Goal: Task Accomplishment & Management: Manage account settings

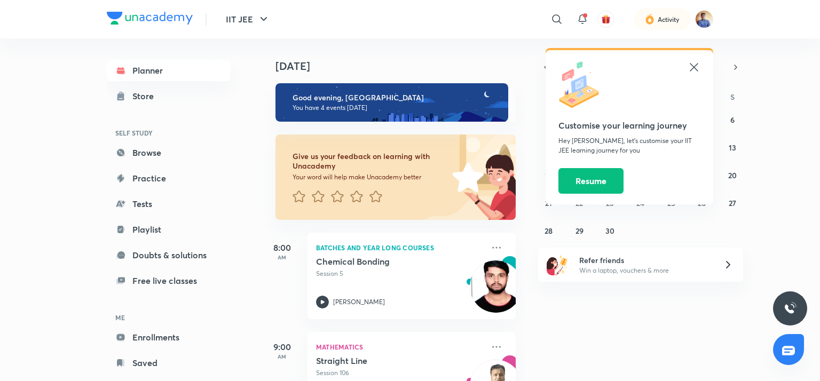
click at [696, 68] on icon at bounding box center [693, 67] width 13 height 13
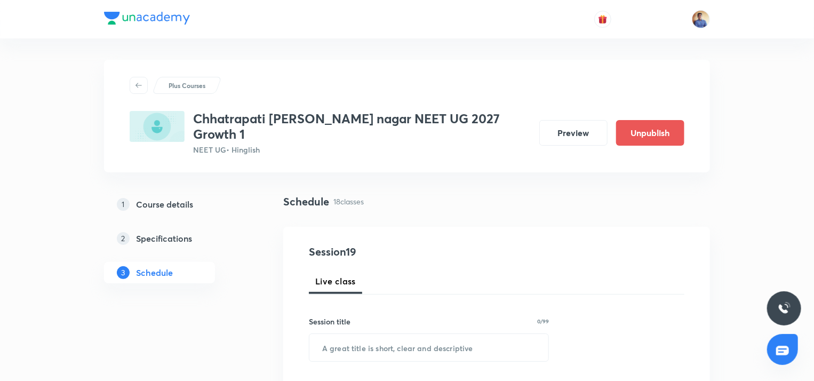
click at [155, 266] on h5 "Schedule" at bounding box center [154, 272] width 37 height 13
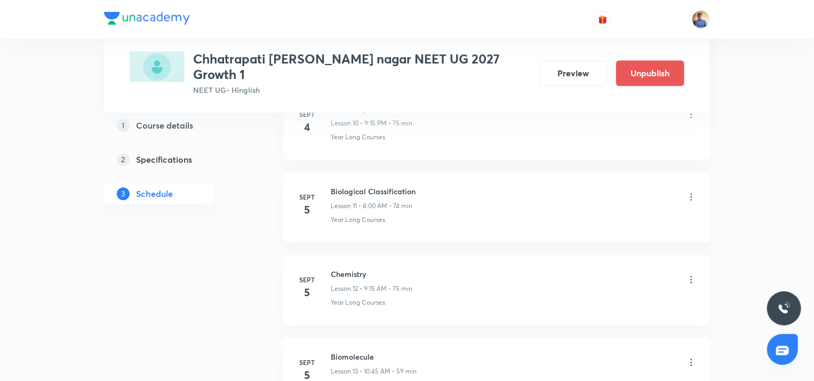
scroll to position [1440, 0]
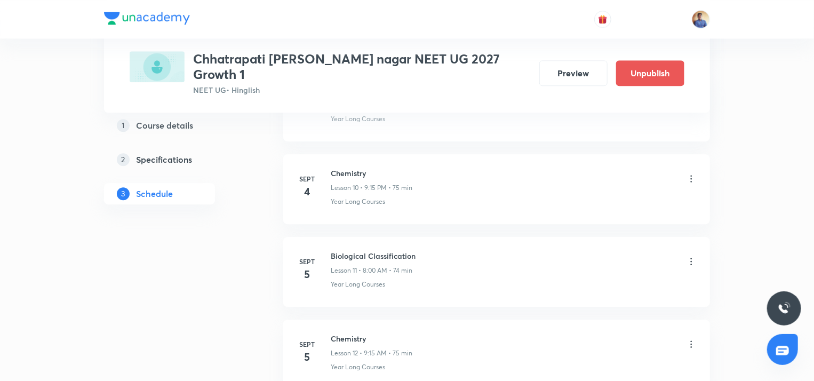
click at [686, 250] on div "Biological Classification Lesson 11 • 8:00 AM • 74 min" at bounding box center [514, 262] width 366 height 25
click at [689, 256] on icon at bounding box center [691, 261] width 11 height 11
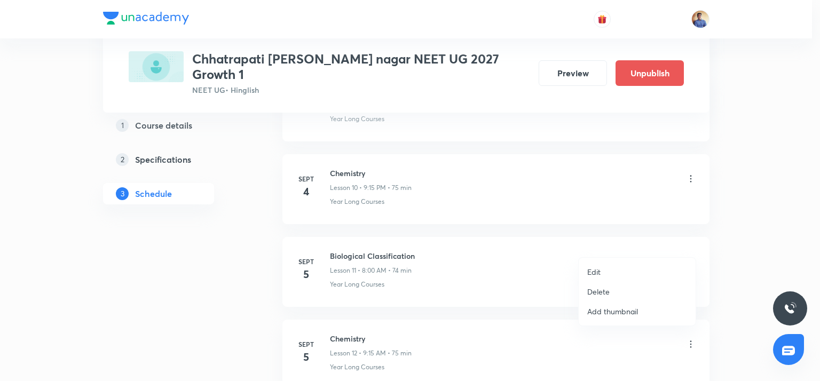
click at [604, 271] on li "Edit" at bounding box center [636, 272] width 117 height 20
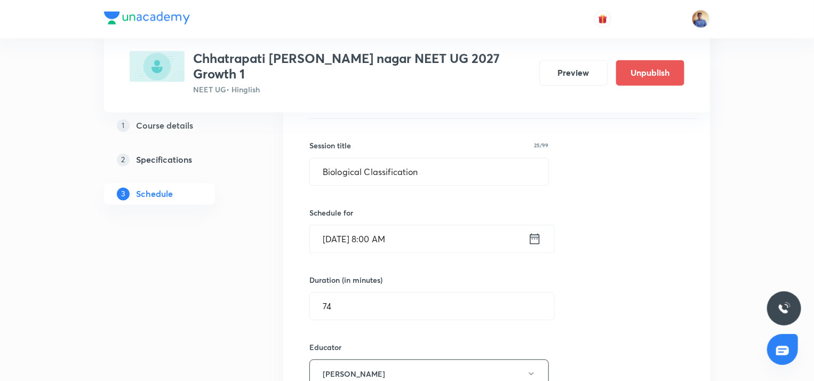
scroll to position [906, 0]
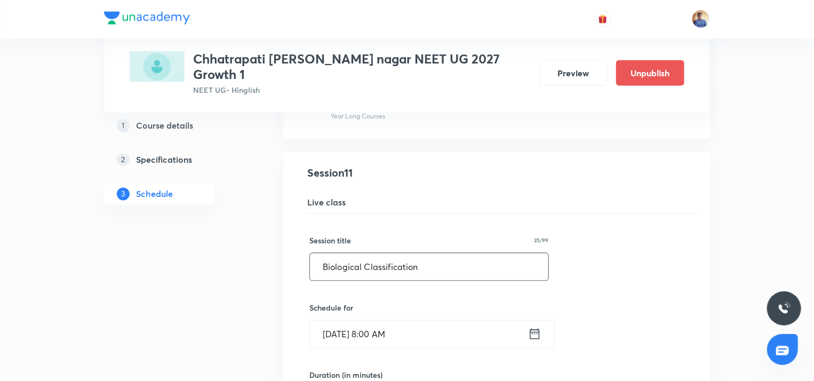
drag, startPoint x: 430, startPoint y: 257, endPoint x: 318, endPoint y: 245, distance: 113.2
click at [318, 253] on input "Biological Classification" at bounding box center [429, 266] width 239 height 27
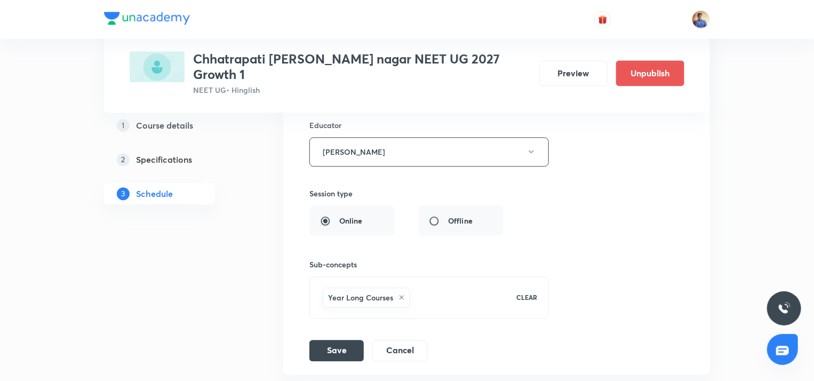
scroll to position [1226, 0]
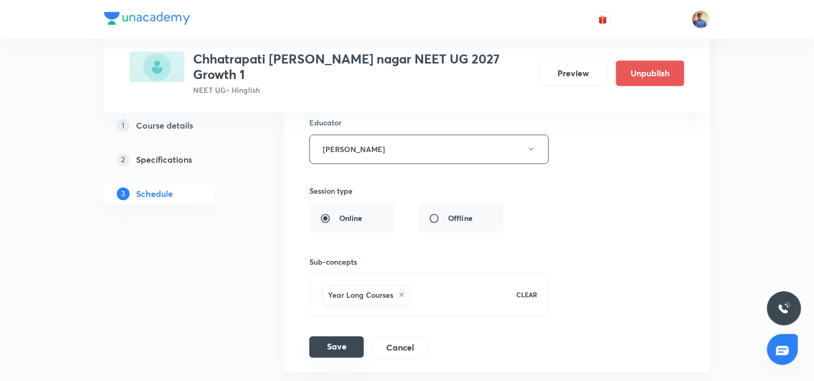
type input "Biomolecule"
click at [327, 336] on button "Save" at bounding box center [336, 346] width 54 height 21
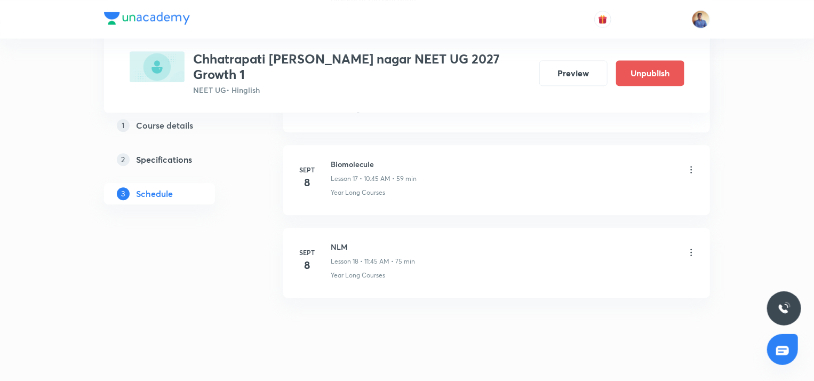
scroll to position [1309, 0]
click at [691, 159] on icon at bounding box center [691, 164] width 11 height 11
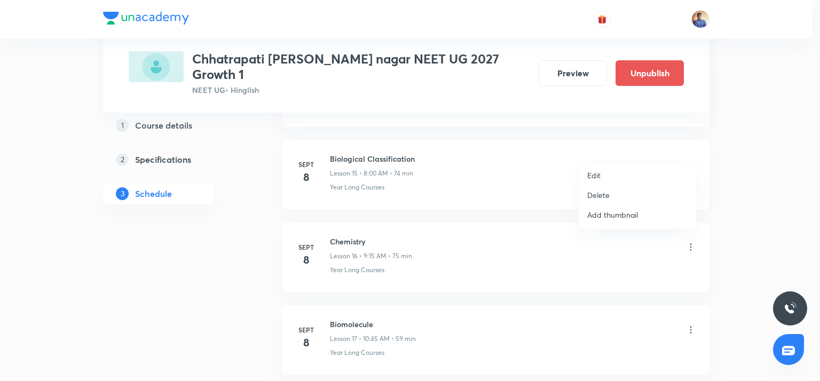
click at [590, 182] on li "Edit" at bounding box center [636, 175] width 117 height 20
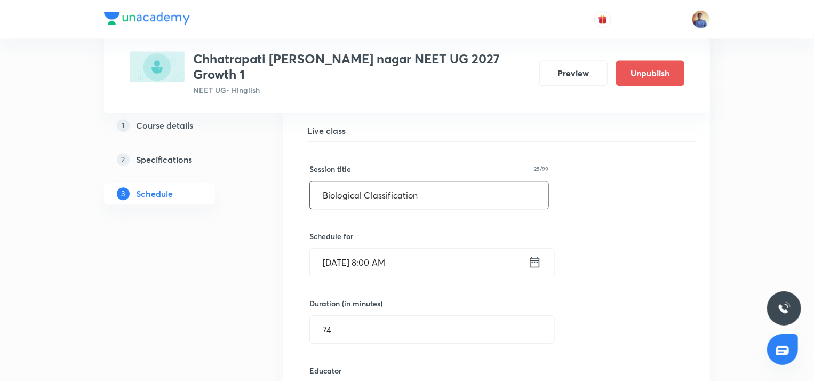
drag, startPoint x: 418, startPoint y: 182, endPoint x: 296, endPoint y: 181, distance: 122.7
click at [296, 181] on li "Biological Classification Lesson 15 Year Long Courses Session 15 Live class Ses…" at bounding box center [496, 350] width 427 height 540
paste input "Plant Kingdom"
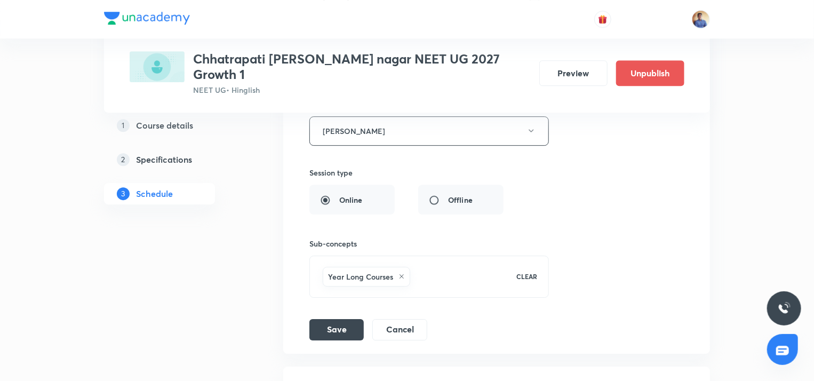
scroll to position [1576, 0]
type input "Plant Kingdom"
click at [322, 318] on button "Save" at bounding box center [336, 328] width 54 height 21
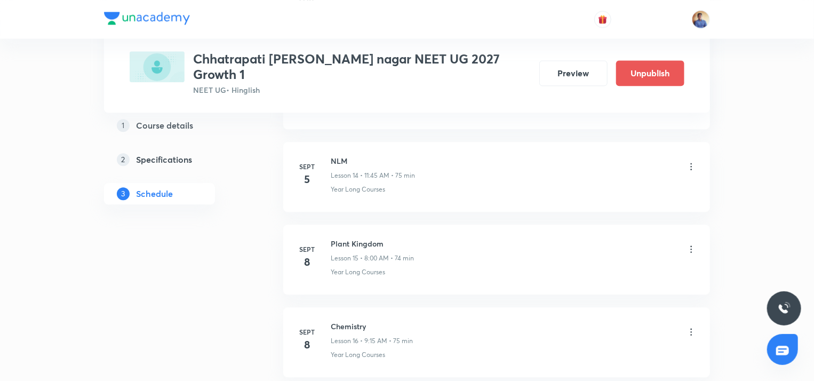
scroll to position [1279, 0]
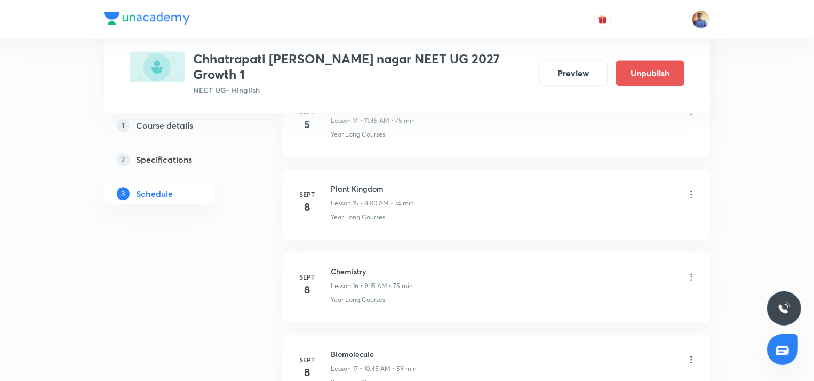
click at [691, 191] on icon at bounding box center [692, 194] width 2 height 7
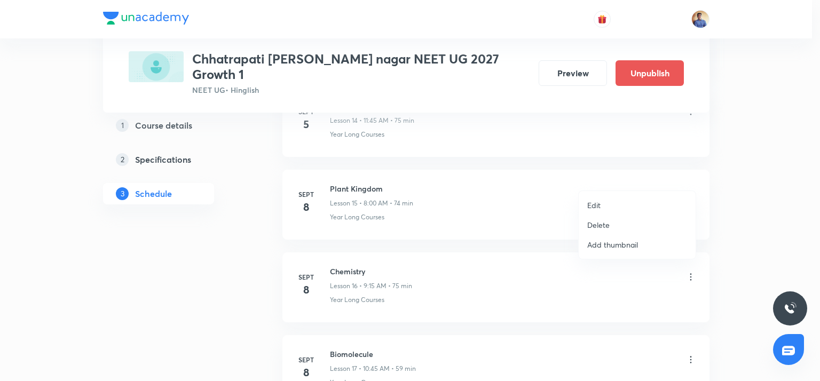
click at [601, 209] on li "Edit" at bounding box center [636, 205] width 117 height 20
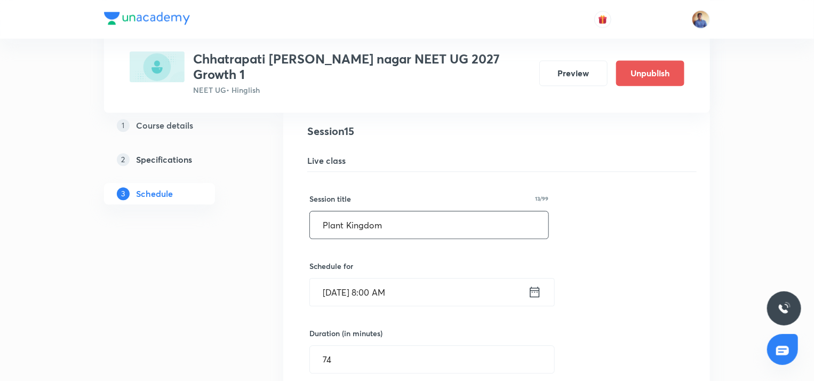
click at [475, 211] on input "Plant Kingdom" at bounding box center [429, 224] width 239 height 27
type input "Plant Kingdom L1"
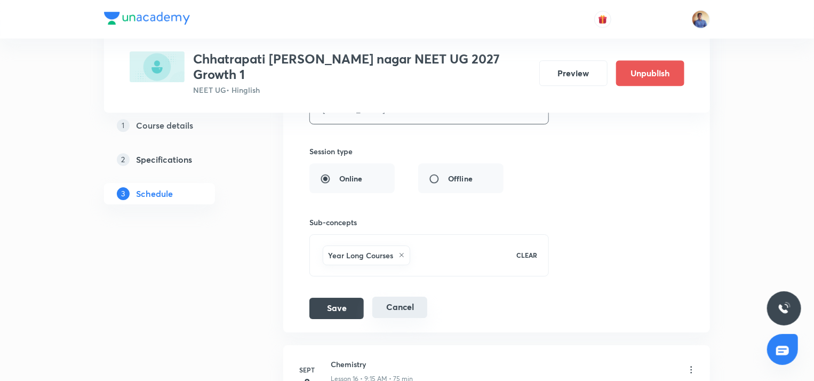
scroll to position [1599, 0]
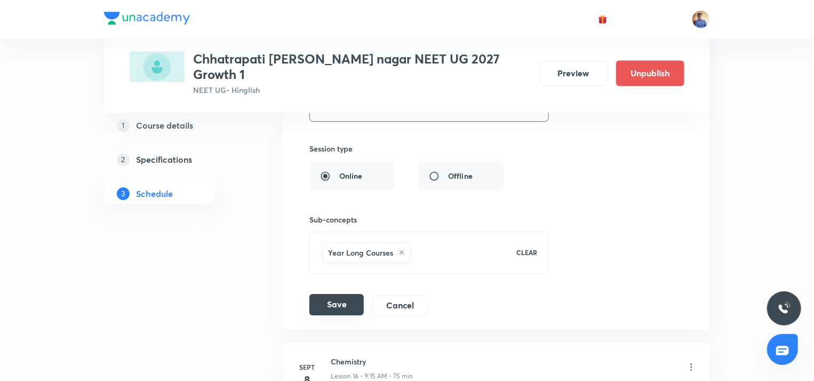
click at [350, 294] on button "Save" at bounding box center [336, 304] width 54 height 21
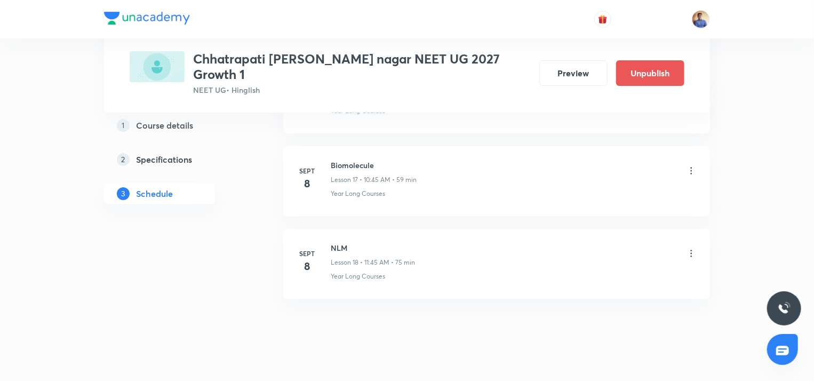
scroll to position [1469, 0]
click at [690, 164] on icon at bounding box center [691, 169] width 11 height 11
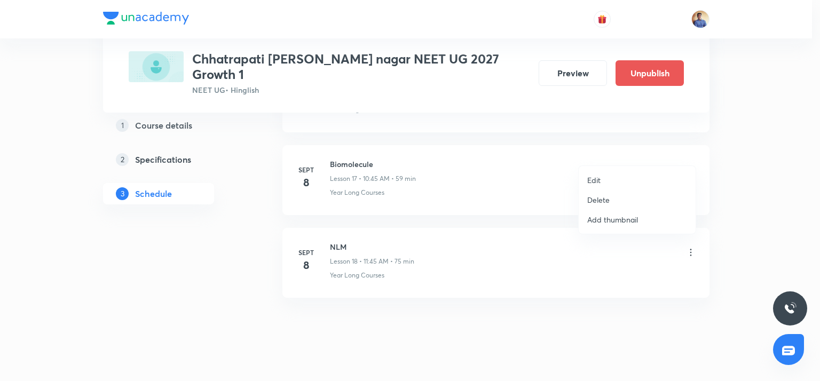
click at [630, 177] on li "Edit" at bounding box center [636, 180] width 117 height 20
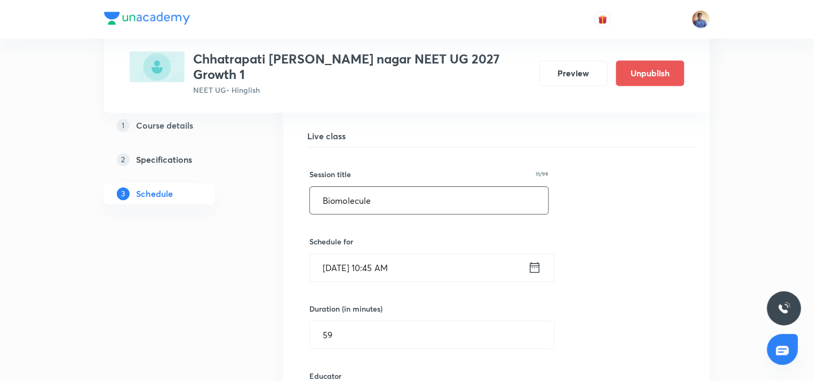
drag, startPoint x: 387, startPoint y: 187, endPoint x: 299, endPoint y: 185, distance: 88.1
click at [299, 185] on div "Biomolecule Lesson 17 Year Long Courses Session 17 Live class Session title 11/…" at bounding box center [497, 355] width 400 height 513
paste input "reathing & Exchange of Gases"
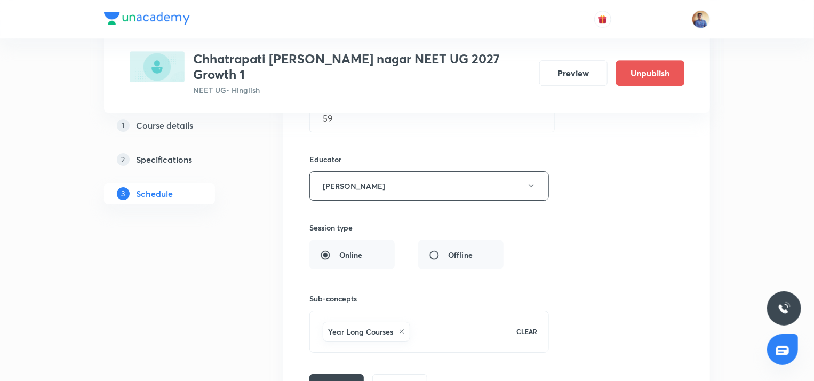
scroll to position [1789, 0]
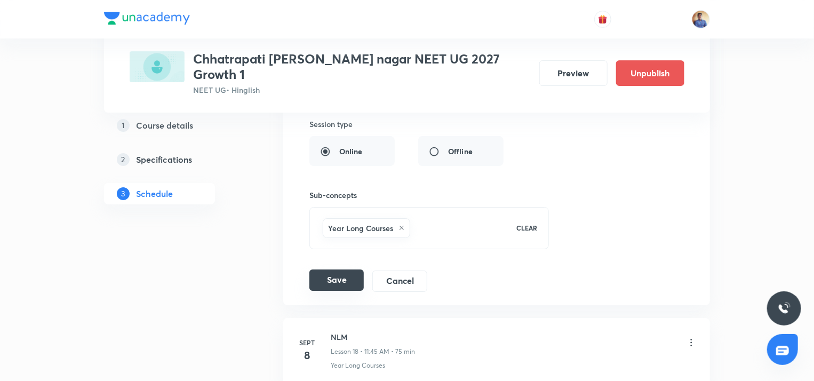
type input "Breathing & Exchange of Gases L1"
click at [336, 269] on button "Save" at bounding box center [336, 279] width 54 height 21
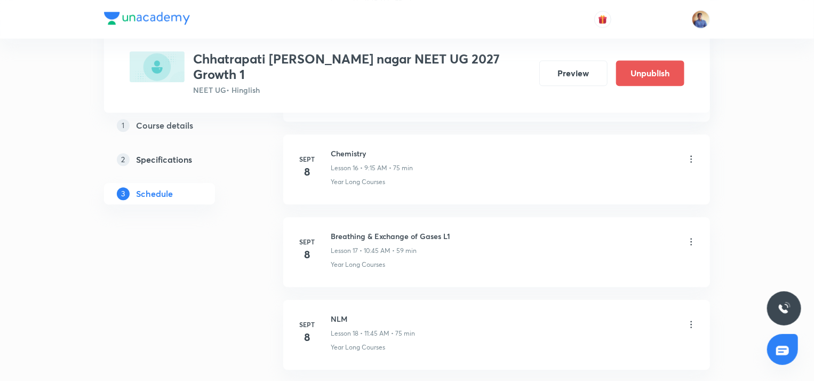
scroll to position [1469, 0]
